Goal: Task Accomplishment & Management: Complete application form

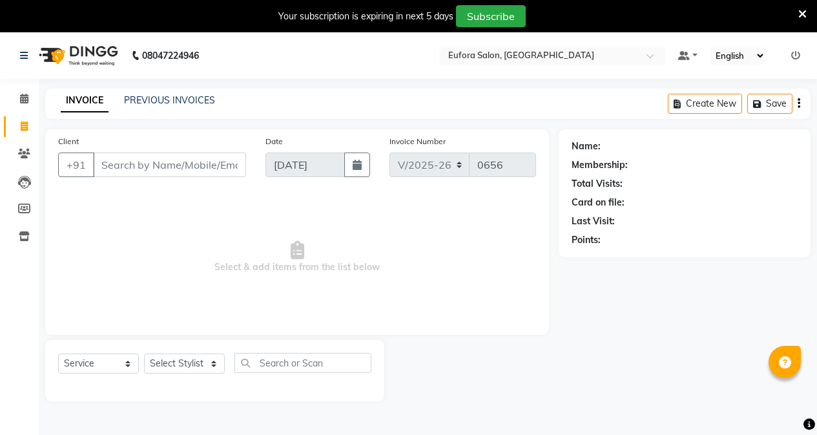
select select "6684"
select select "service"
type input "9404807524"
click at [230, 168] on span "Add Client" at bounding box center [212, 164] width 51 height 13
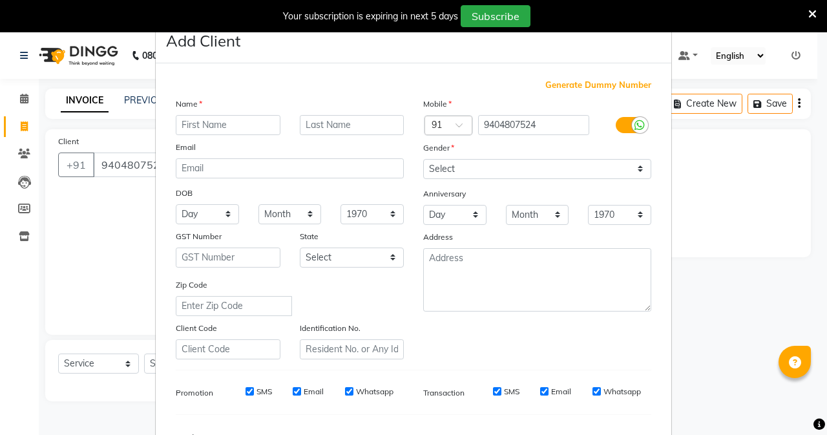
click at [201, 127] on input "text" at bounding box center [228, 125] width 105 height 20
click at [184, 126] on input "[PERSON_NAME]" at bounding box center [228, 125] width 105 height 20
click at [182, 126] on input "[PERSON_NAME]" at bounding box center [228, 125] width 105 height 20
click at [197, 125] on input "[PERSON_NAME]" at bounding box center [228, 125] width 105 height 20
type input "Prakash"
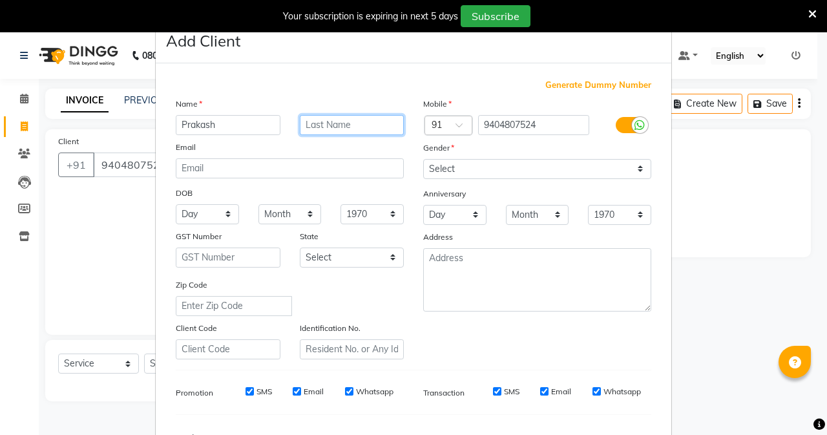
click at [322, 125] on input "text" at bounding box center [352, 125] width 105 height 20
type input "Salesa"
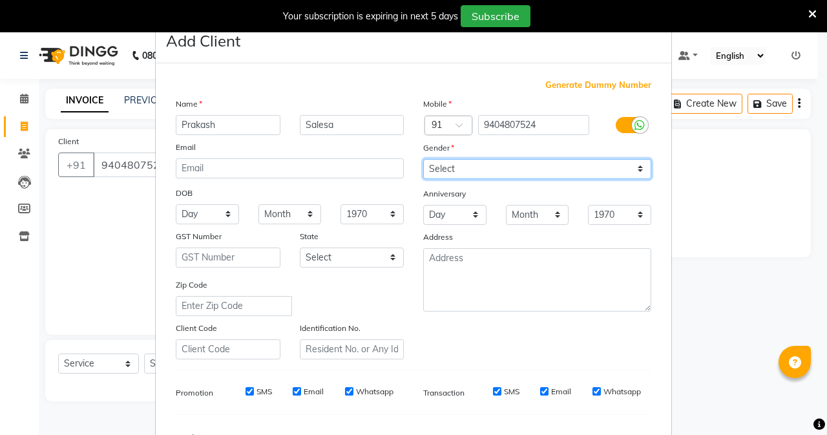
drag, startPoint x: 494, startPoint y: 168, endPoint x: 494, endPoint y: 178, distance: 10.3
click at [494, 168] on select "Select [DEMOGRAPHIC_DATA] [DEMOGRAPHIC_DATA] Other Prefer Not To Say" at bounding box center [537, 169] width 228 height 20
select select "[DEMOGRAPHIC_DATA]"
click at [423, 159] on select "Select [DEMOGRAPHIC_DATA] [DEMOGRAPHIC_DATA] Other Prefer Not To Say" at bounding box center [537, 169] width 228 height 20
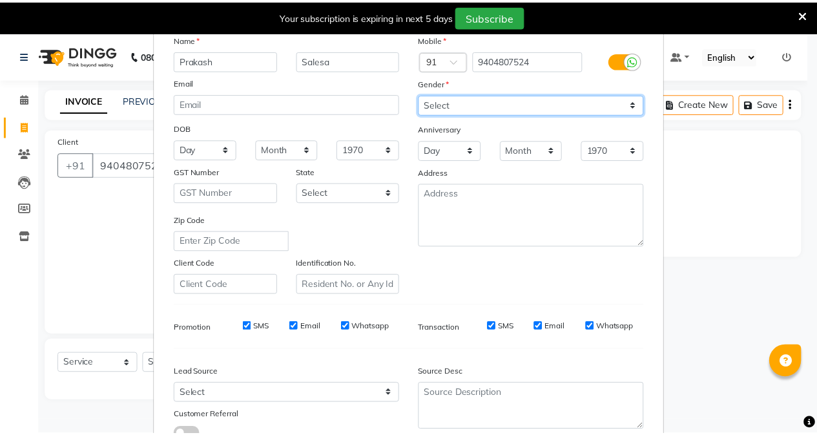
scroll to position [161, 0]
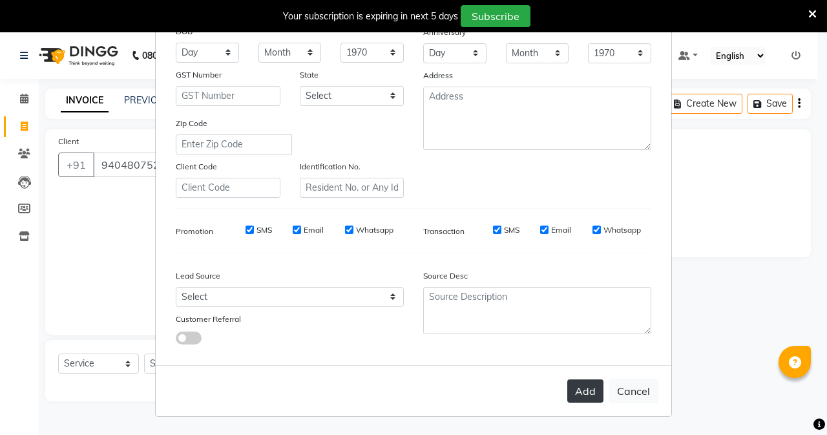
click at [588, 387] on button "Add" at bounding box center [585, 390] width 36 height 23
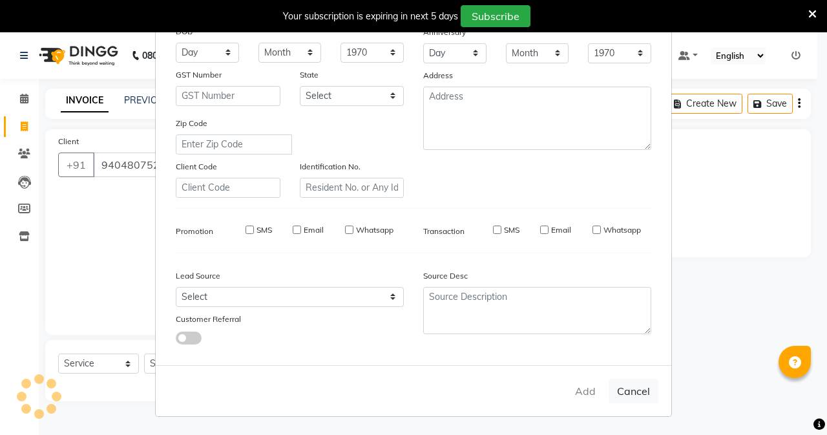
select select
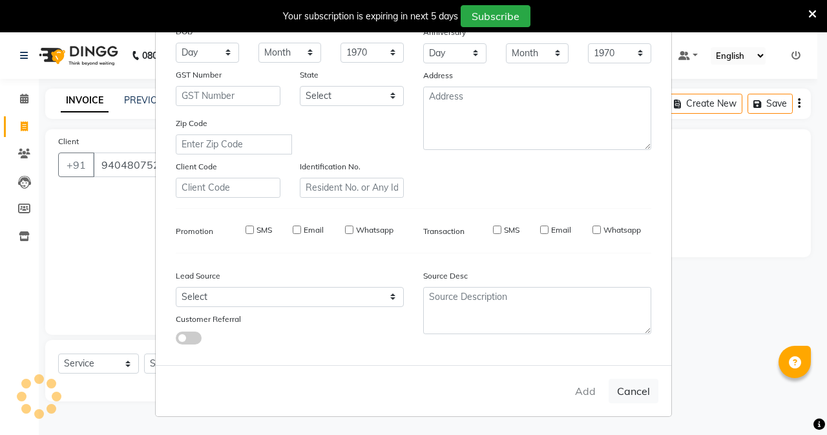
select select
checkbox input "false"
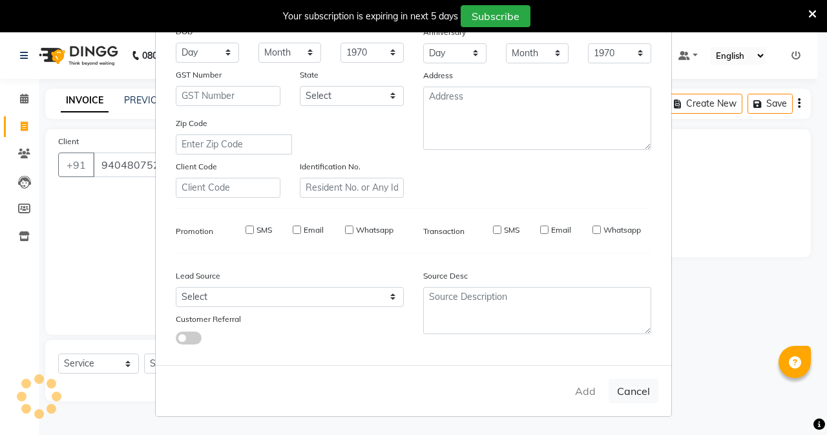
checkbox input "false"
